Goal: Transaction & Acquisition: Purchase product/service

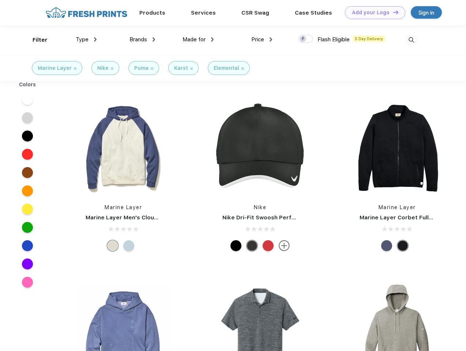
click at [372, 12] on link "Add your Logo Design Tool" at bounding box center [375, 12] width 60 height 13
click at [0, 0] on div "Design Tool" at bounding box center [0, 0] width 0 height 0
click at [392, 12] on link "Add your Logo Design Tool" at bounding box center [375, 12] width 60 height 13
click at [35, 40] on div "Filter" at bounding box center [40, 40] width 15 height 8
click at [86, 39] on span "Type" at bounding box center [82, 39] width 13 height 7
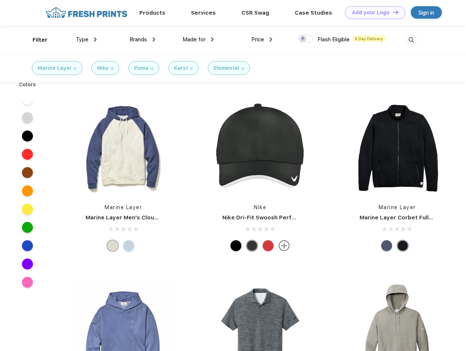
click at [142, 39] on span "Brands" at bounding box center [138, 39] width 18 height 7
click at [198, 39] on span "Made for" at bounding box center [193, 39] width 23 height 7
click at [262, 39] on span "Price" at bounding box center [257, 39] width 13 height 7
click at [306, 39] on div at bounding box center [305, 39] width 14 height 8
click at [303, 39] on input "checkbox" at bounding box center [300, 36] width 5 height 5
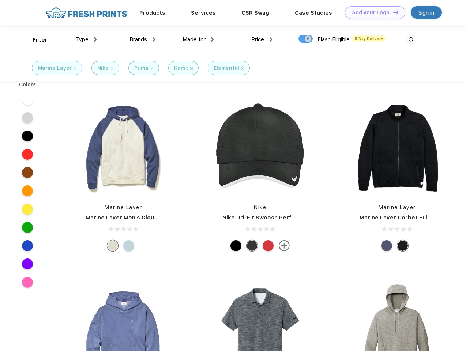
click at [411, 40] on img at bounding box center [411, 40] width 12 height 12
